Goal: Information Seeking & Learning: Compare options

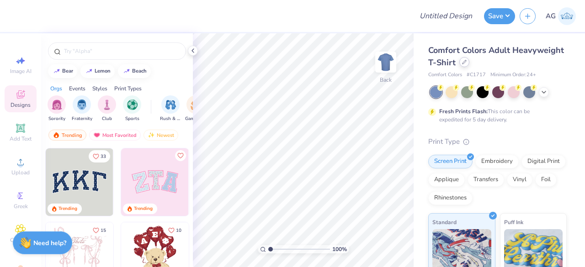
click at [469, 67] on div at bounding box center [464, 62] width 10 height 10
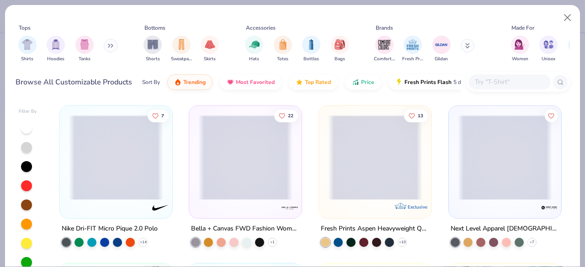
click at [494, 85] on input "text" at bounding box center [509, 82] width 70 height 11
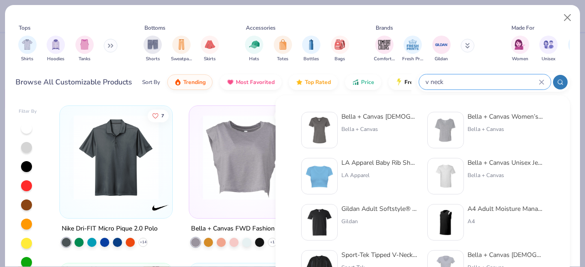
scroll to position [19, 0]
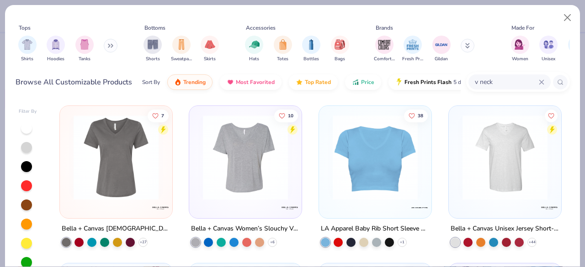
click at [156, 194] on div at bounding box center [210, 157] width 282 height 85
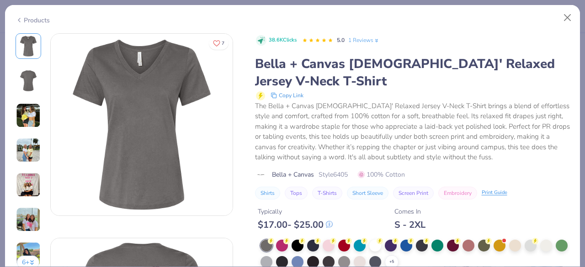
click at [32, 148] on img at bounding box center [28, 150] width 25 height 25
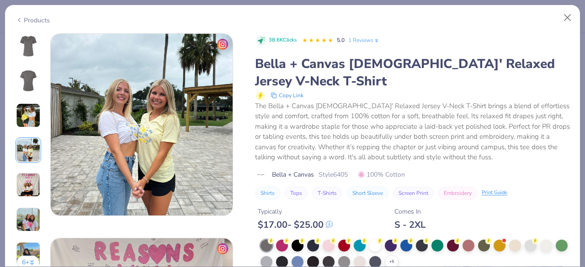
click at [31, 192] on img at bounding box center [28, 185] width 25 height 25
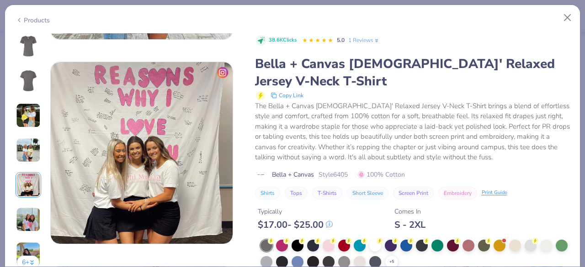
scroll to position [819, 0]
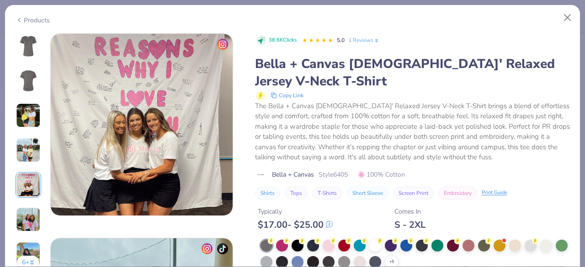
click at [28, 220] on img at bounding box center [28, 219] width 25 height 25
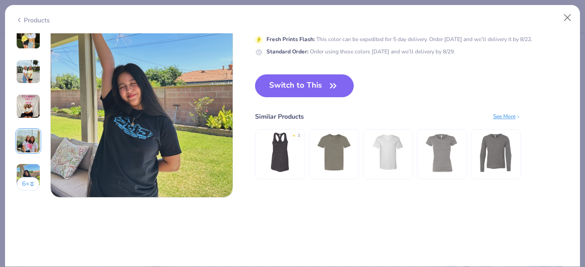
scroll to position [1249, 0]
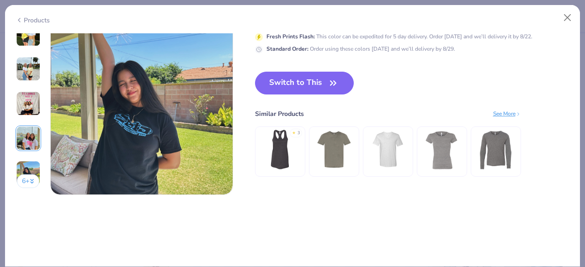
click at [26, 180] on button "6 +" at bounding box center [28, 182] width 22 height 14
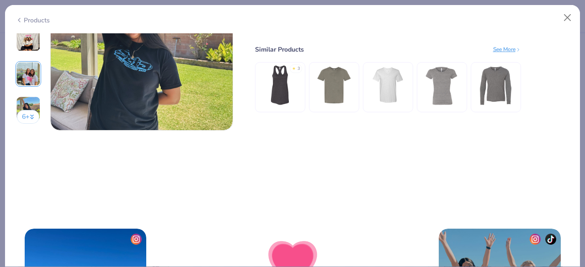
scroll to position [1267, 0]
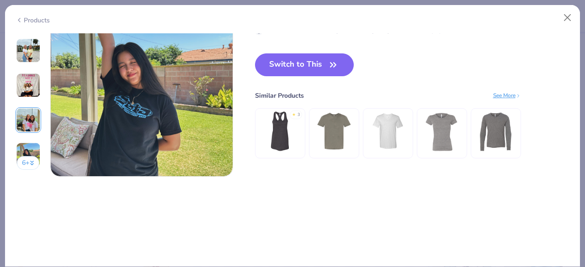
click at [33, 161] on icon at bounding box center [32, 161] width 3 height 1
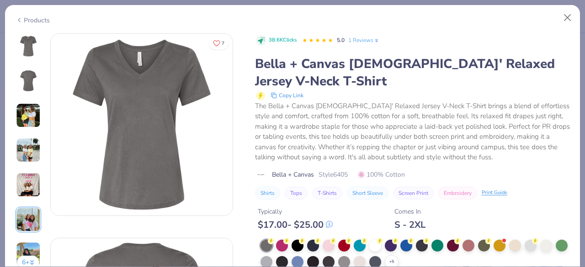
scroll to position [0, 0]
click at [295, 243] on div at bounding box center [297, 245] width 12 height 12
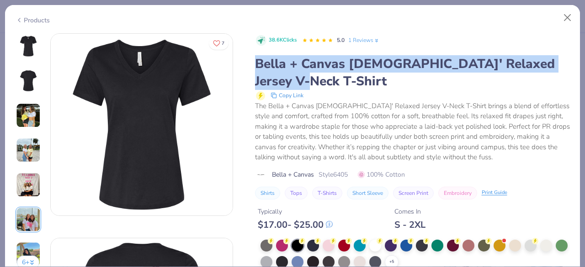
drag, startPoint x: 254, startPoint y: 59, endPoint x: 287, endPoint y: 78, distance: 37.7
click at [287, 78] on div "Bella + Canvas [DEMOGRAPHIC_DATA]' Relaxed Jersey V-Neck T-Shirt" at bounding box center [412, 72] width 315 height 35
copy div "Bella + Canvas [DEMOGRAPHIC_DATA]' Relaxed Jersey V-Neck T-Shirt"
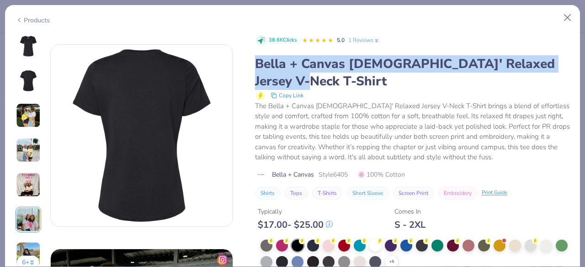
scroll to position [185, 0]
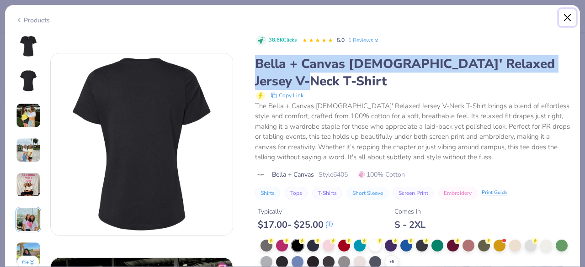
click at [569, 20] on button "Close" at bounding box center [567, 17] width 17 height 17
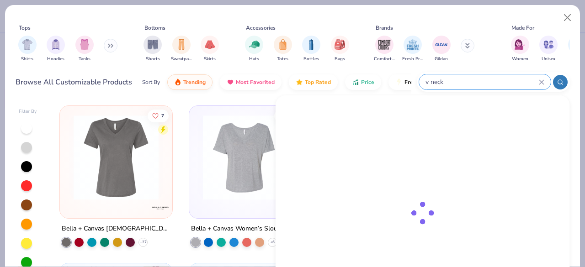
click at [502, 82] on input "v neck" at bounding box center [481, 82] width 114 height 11
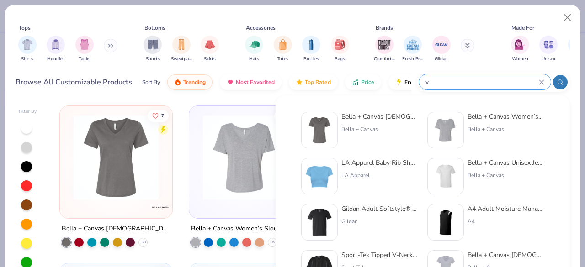
type input "v"
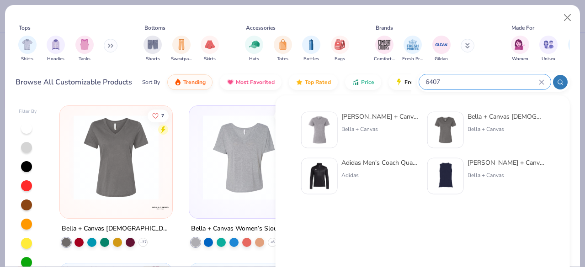
type input "6407"
click at [360, 127] on div "Bella + Canvas" at bounding box center [379, 129] width 77 height 8
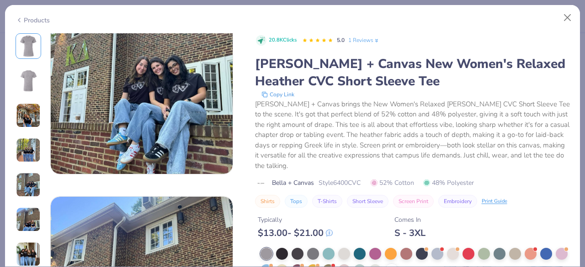
scroll to position [694, 0]
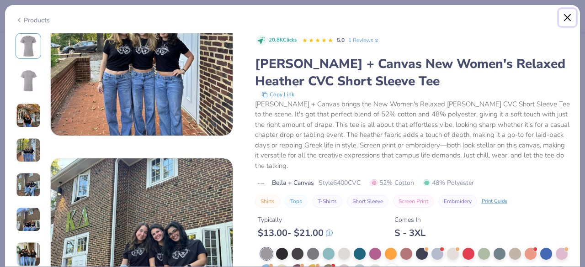
click at [567, 20] on button "Close" at bounding box center [567, 17] width 17 height 17
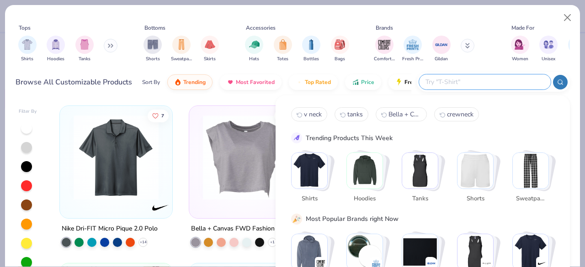
click at [527, 83] on input "text" at bounding box center [484, 82] width 120 height 11
type input "v neck"
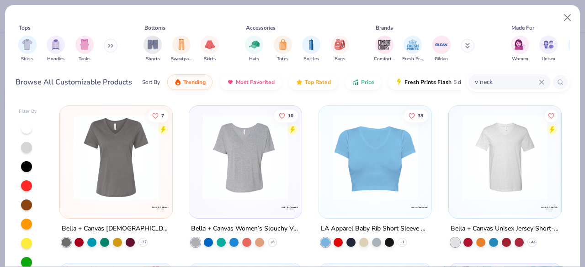
click at [90, 184] on img at bounding box center [116, 157] width 94 height 85
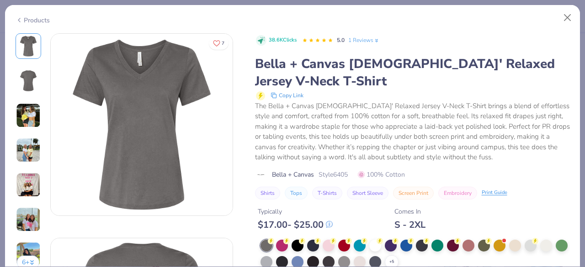
click at [26, 148] on img at bounding box center [28, 150] width 25 height 25
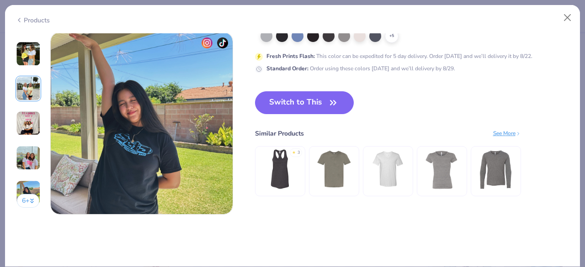
scroll to position [1230, 0]
click at [30, 198] on icon at bounding box center [32, 200] width 5 height 5
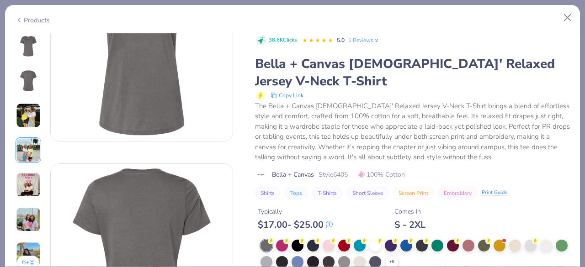
scroll to position [0, 0]
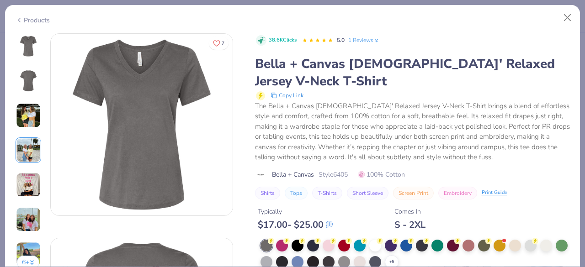
click at [336, 175] on span "Style 6405" at bounding box center [332, 175] width 29 height 10
